Goal: Consume media (video, audio): Consume media (video, audio)

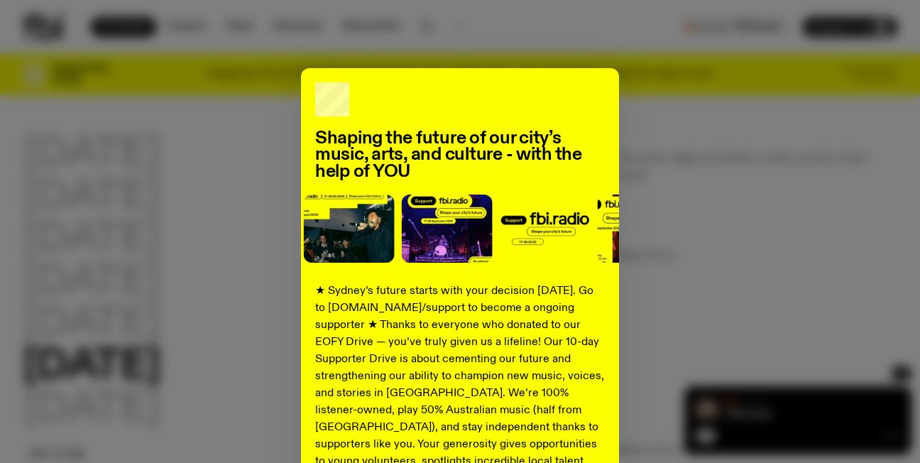
scroll to position [240, 0]
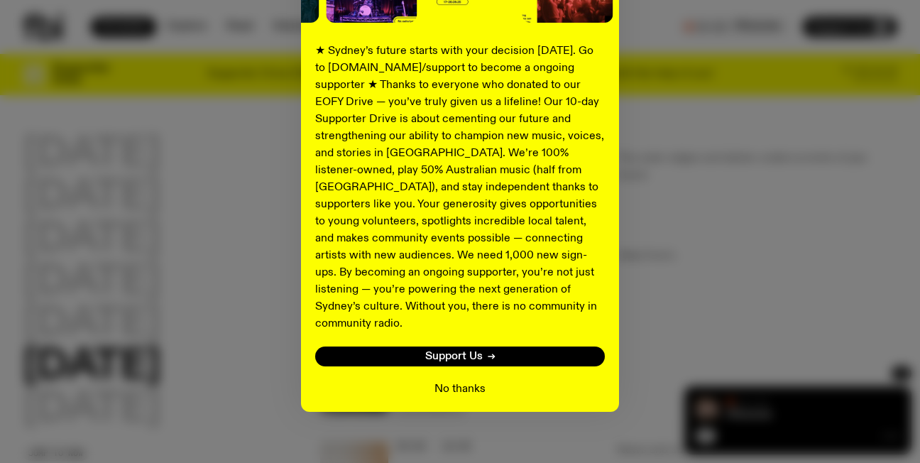
click at [456, 381] on button "No thanks" at bounding box center [460, 389] width 51 height 17
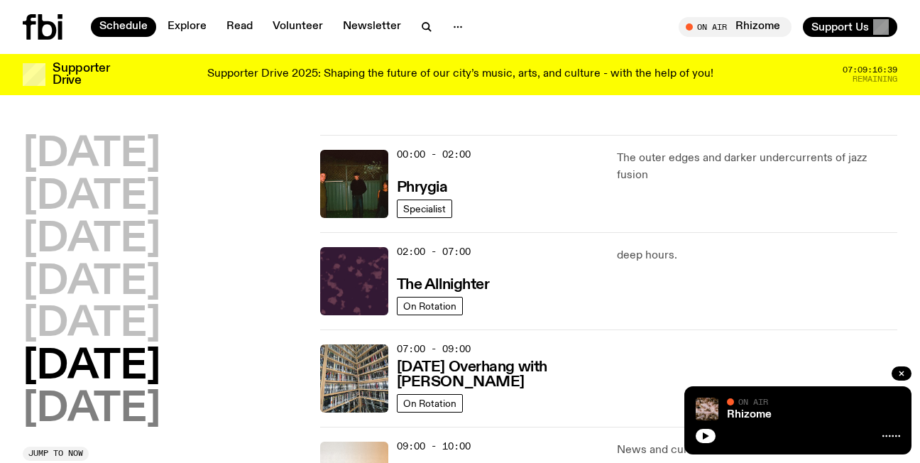
click at [136, 413] on h2 "[DATE]" at bounding box center [92, 410] width 138 height 40
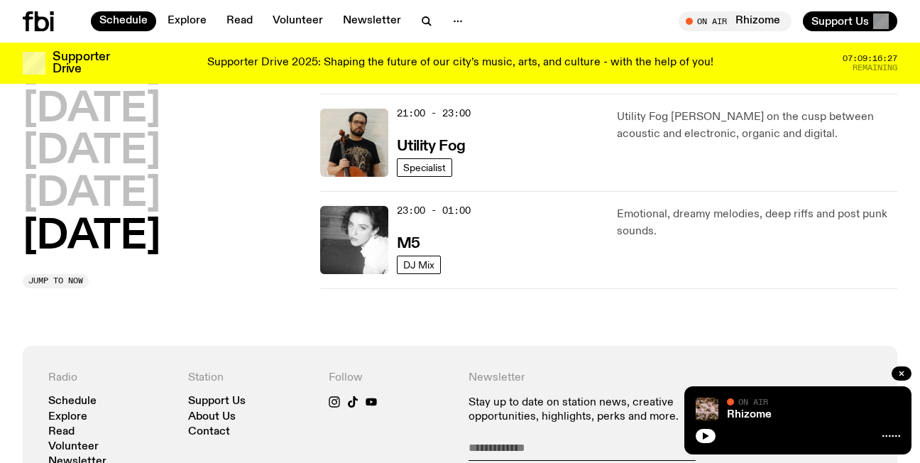
scroll to position [1081, 0]
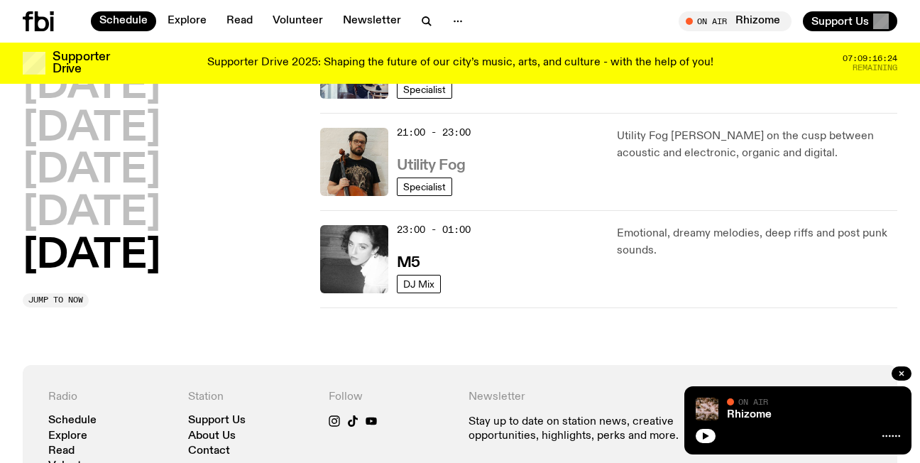
click at [435, 163] on h3 "Utility Fog" at bounding box center [431, 165] width 69 height 15
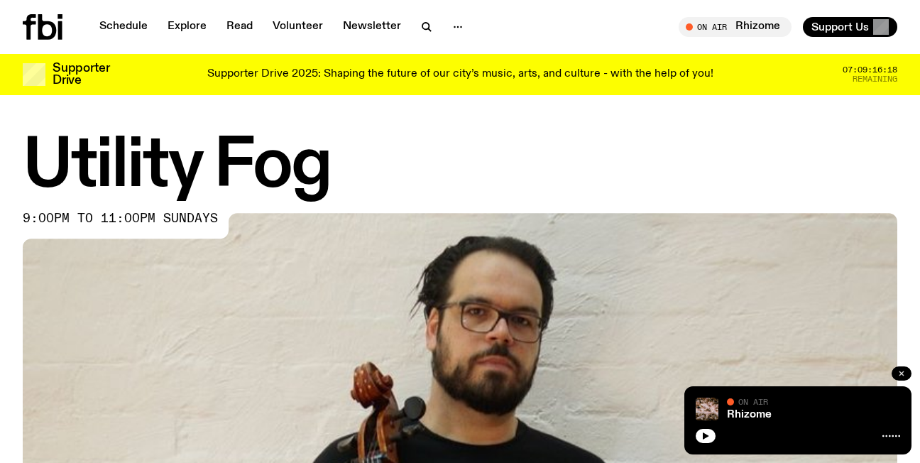
click at [900, 373] on icon "button" at bounding box center [901, 373] width 9 height 9
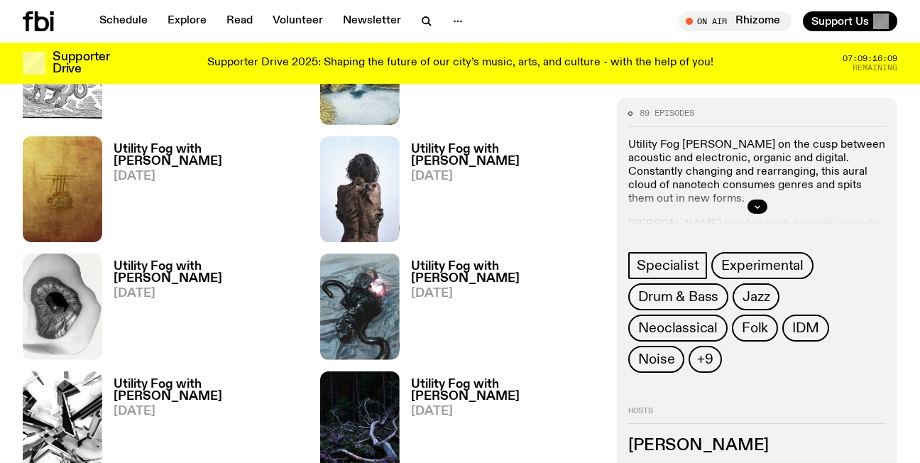
scroll to position [870, 0]
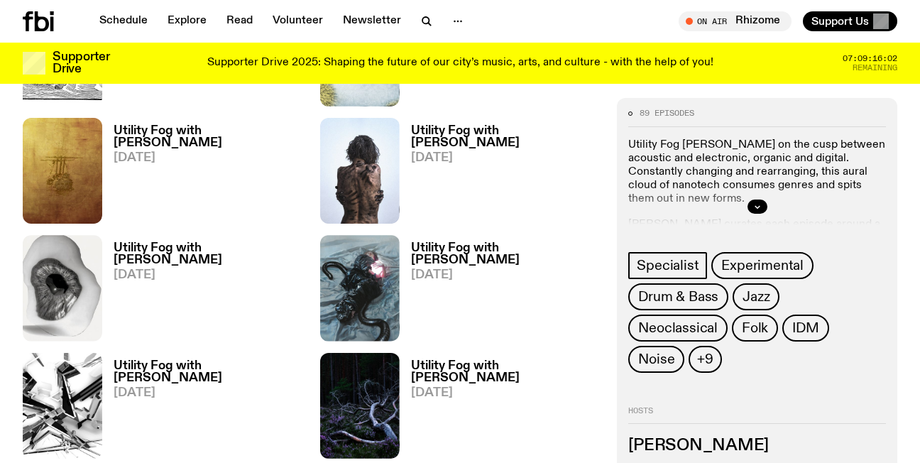
click at [459, 249] on h3 "Utility Fog with [PERSON_NAME]" at bounding box center [506, 254] width 190 height 24
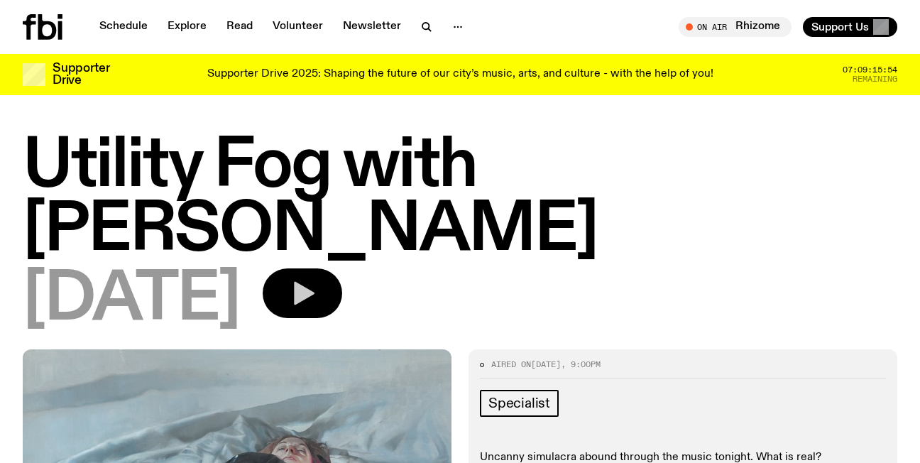
click at [315, 282] on icon "button" at bounding box center [304, 293] width 21 height 23
